Goal: Task Accomplishment & Management: Complete application form

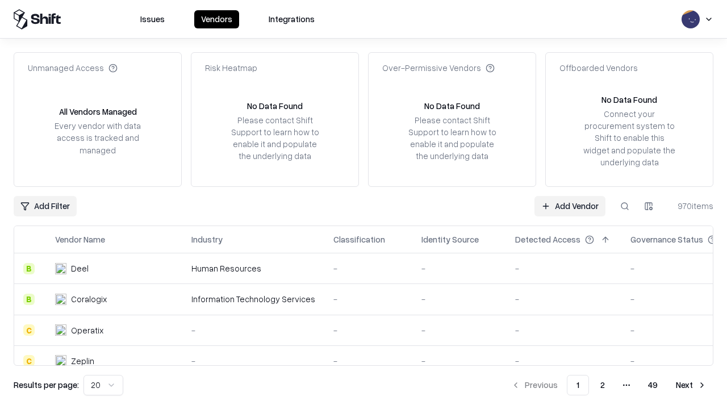
click at [569, 205] on link "Add Vendor" at bounding box center [569, 206] width 71 height 20
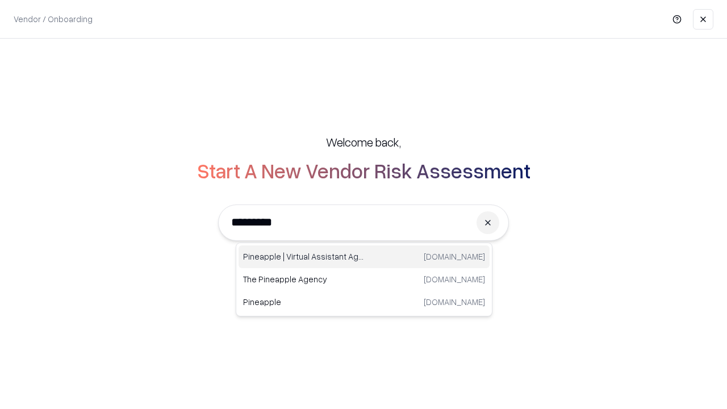
click at [364, 257] on div "Pineapple | Virtual Assistant Agency [DOMAIN_NAME]" at bounding box center [363, 256] width 251 height 23
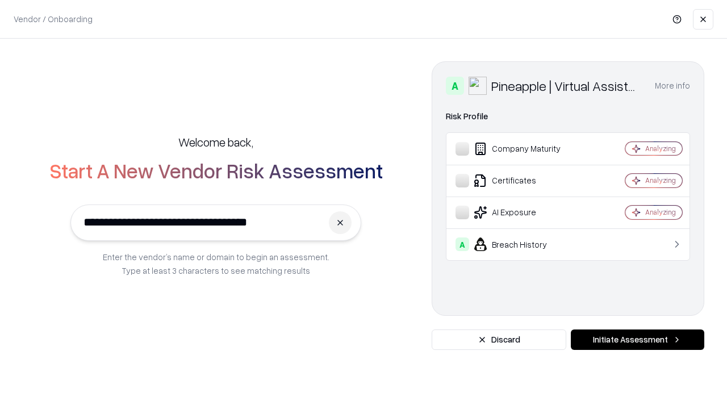
type input "**********"
click at [637, 339] on button "Initiate Assessment" at bounding box center [636, 339] width 133 height 20
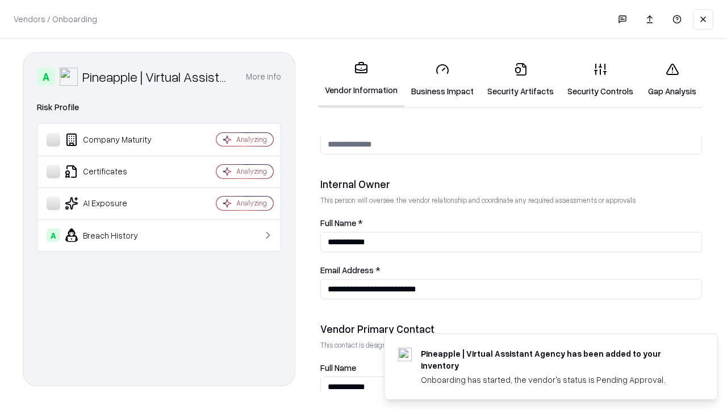
scroll to position [588, 0]
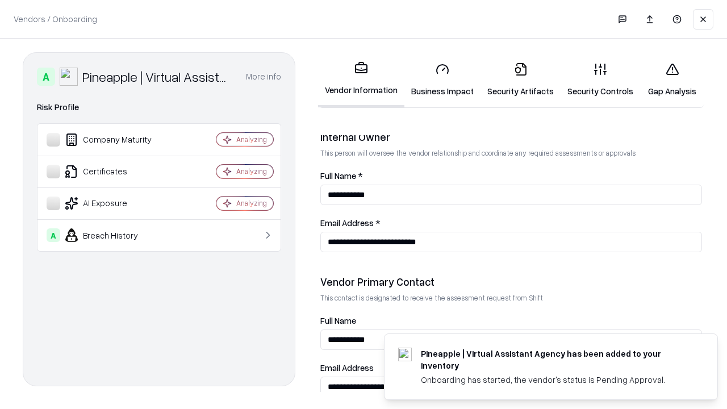
click at [442, 79] on link "Business Impact" at bounding box center [442, 79] width 76 height 53
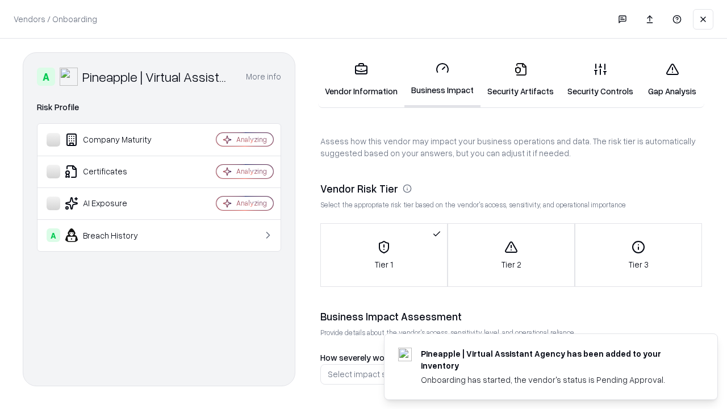
click at [520, 79] on link "Security Artifacts" at bounding box center [520, 79] width 80 height 53
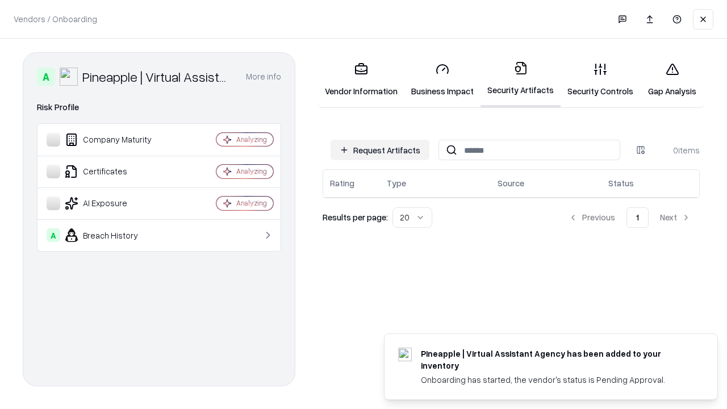
click at [380, 150] on button "Request Artifacts" at bounding box center [379, 150] width 99 height 20
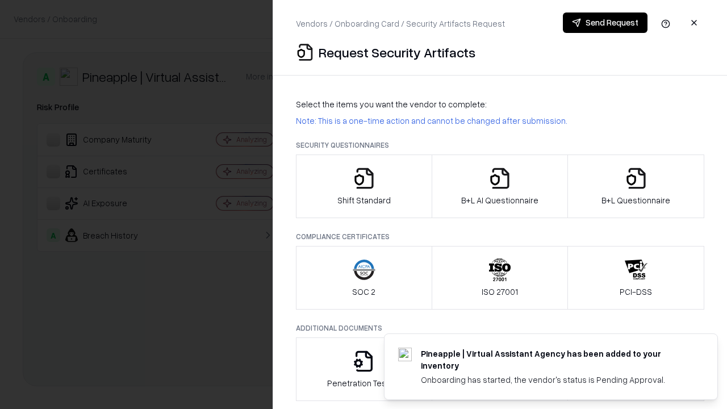
click at [363, 186] on icon "button" at bounding box center [364, 178] width 23 height 23
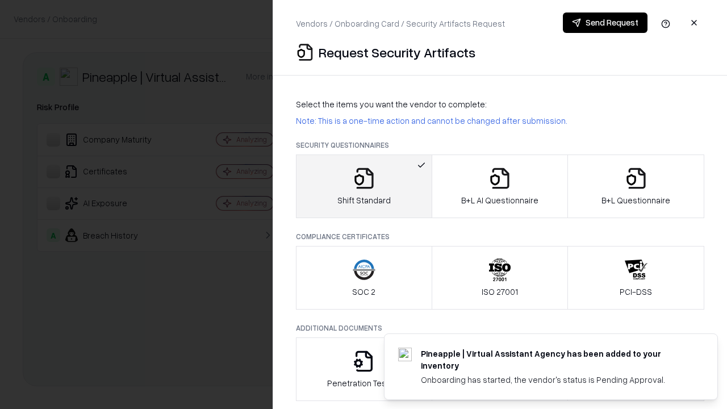
click at [605, 23] on button "Send Request" at bounding box center [605, 22] width 85 height 20
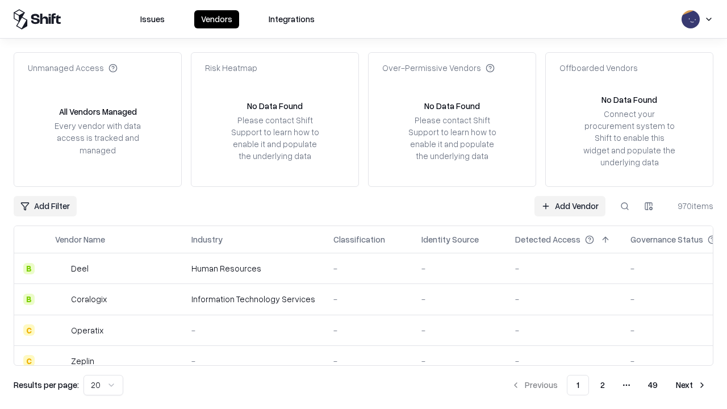
click at [624, 205] on button at bounding box center [624, 206] width 20 height 20
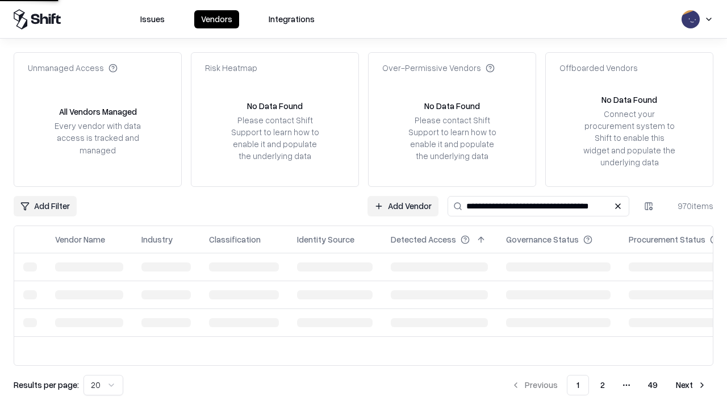
type input "**********"
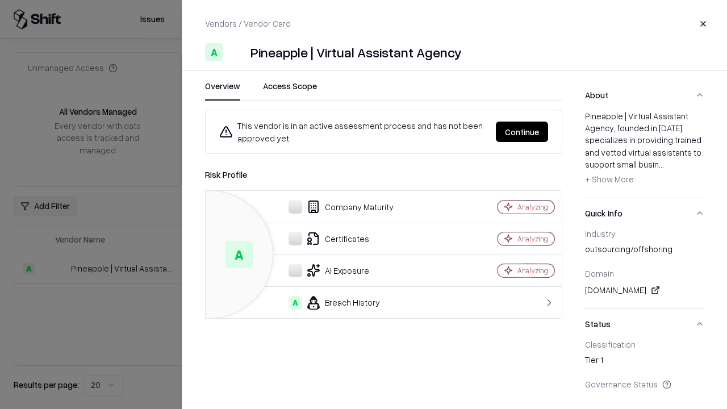
click at [522, 132] on button "Continue" at bounding box center [522, 131] width 52 height 20
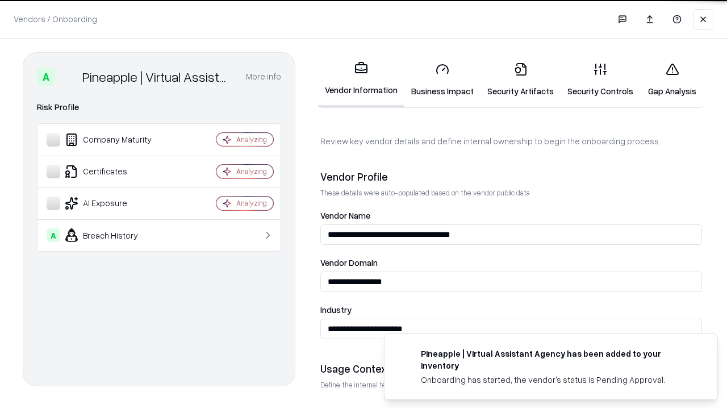
click at [520, 79] on link "Security Artifacts" at bounding box center [520, 79] width 80 height 53
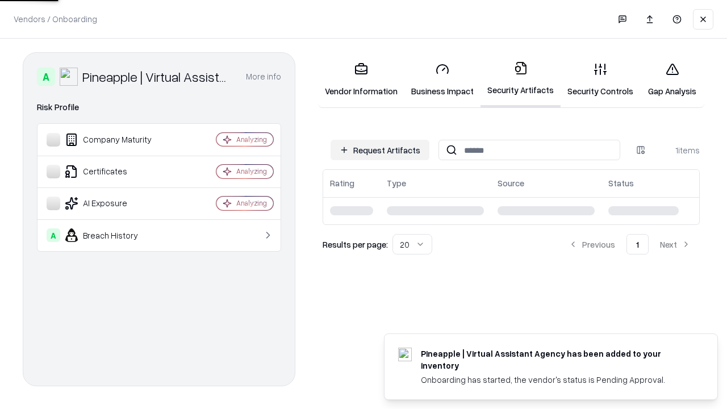
click at [600, 79] on link "Security Controls" at bounding box center [599, 79] width 79 height 53
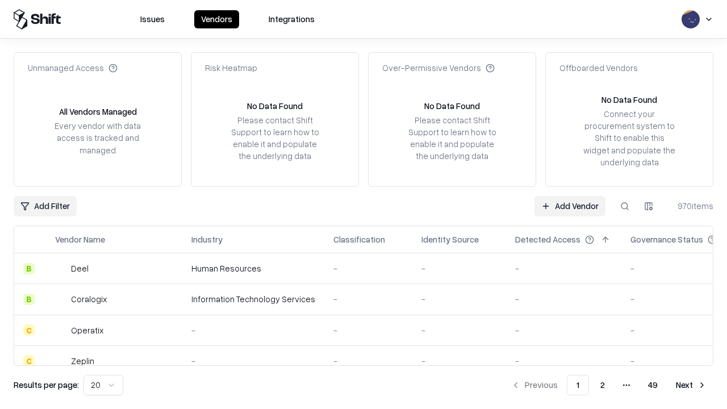
click at [569, 205] on link "Add Vendor" at bounding box center [569, 206] width 71 height 20
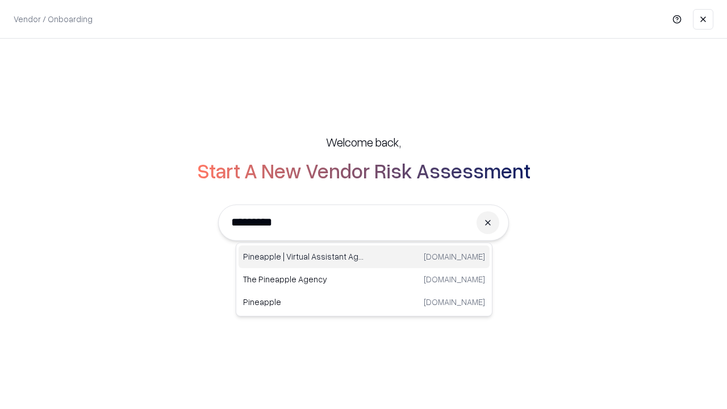
click at [364, 257] on div "Pineapple | Virtual Assistant Agency trypineapple.com" at bounding box center [363, 256] width 251 height 23
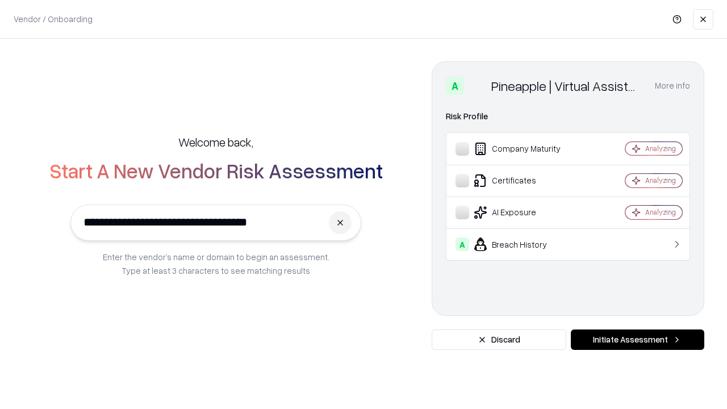
type input "**********"
click at [637, 339] on button "Initiate Assessment" at bounding box center [636, 339] width 133 height 20
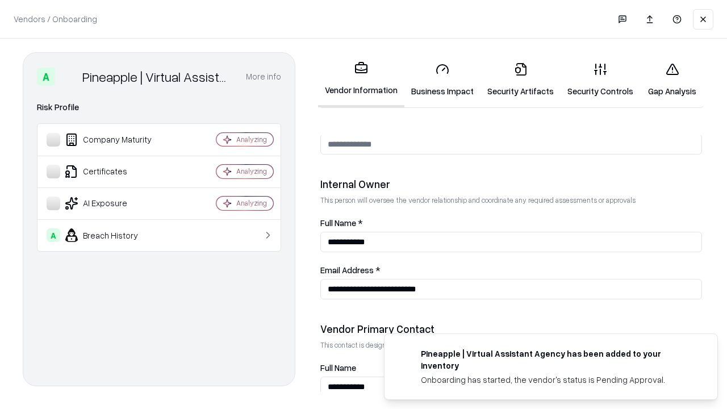
scroll to position [588, 0]
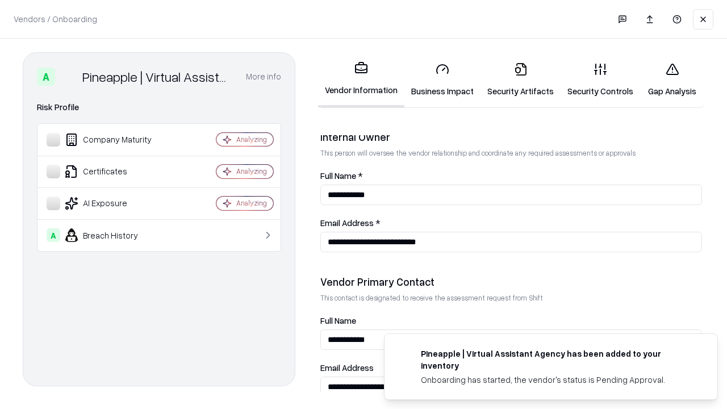
click at [672, 79] on link "Gap Analysis" at bounding box center [672, 79] width 64 height 53
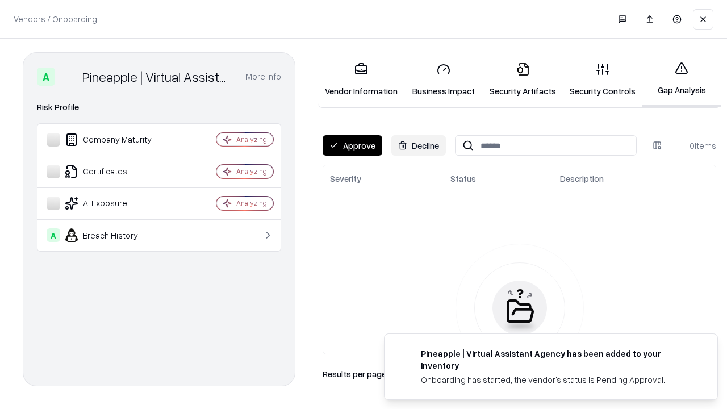
click at [352, 145] on button "Approve" at bounding box center [352, 145] width 60 height 20
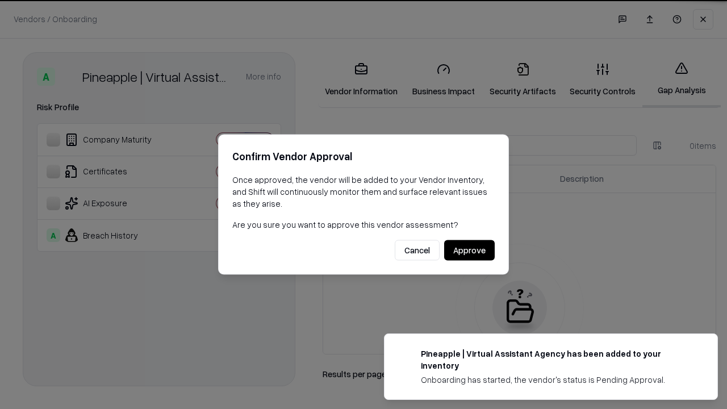
click at [469, 250] on button "Approve" at bounding box center [469, 250] width 51 height 20
